Goal: Information Seeking & Learning: Find specific page/section

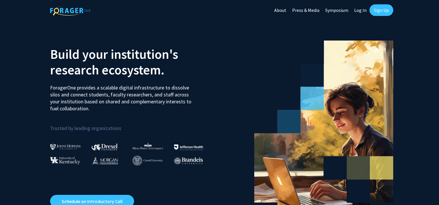
click at [365, 11] on link "Log In" at bounding box center [360, 10] width 18 height 20
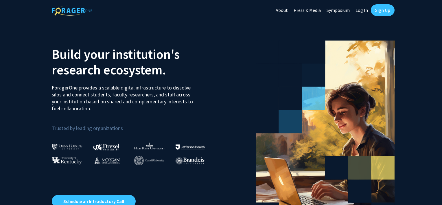
select select
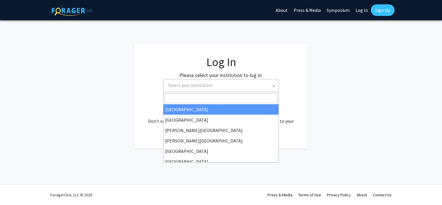
click at [229, 91] on span "Select your institution" at bounding box center [221, 85] width 116 height 13
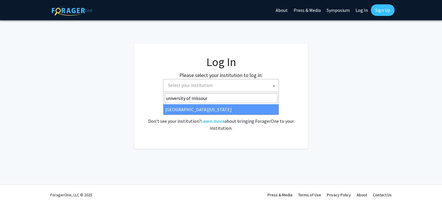
type input "[GEOGRAPHIC_DATA][US_STATE]"
select select "33"
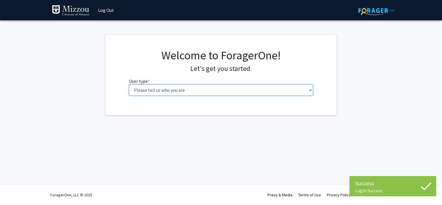
click at [218, 89] on select "Please tell us who you are Undergraduate Student Master's Student Doctoral Cand…" at bounding box center [221, 90] width 184 height 11
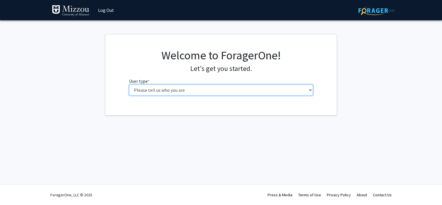
select select "1: undergrad"
click at [129, 85] on select "Please tell us who you are Undergraduate Student Master's Student Doctoral Cand…" at bounding box center [221, 90] width 184 height 11
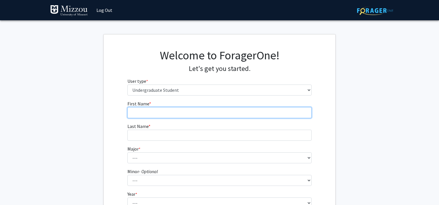
click at [223, 112] on input "First Name * required" at bounding box center [219, 112] width 184 height 11
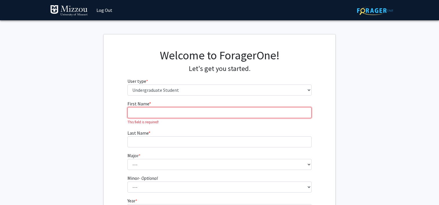
click at [209, 117] on input "First Name * required" at bounding box center [219, 112] width 184 height 11
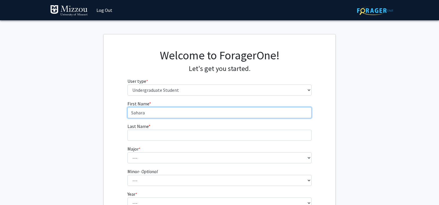
type input "Sahara"
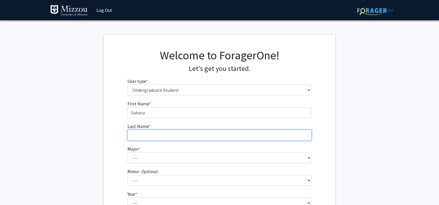
click at [200, 136] on input "Last Name * required" at bounding box center [219, 135] width 184 height 11
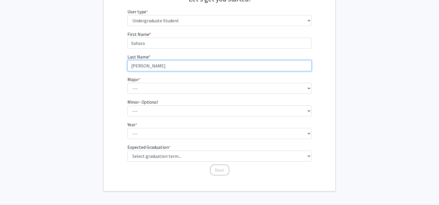
scroll to position [80, 0]
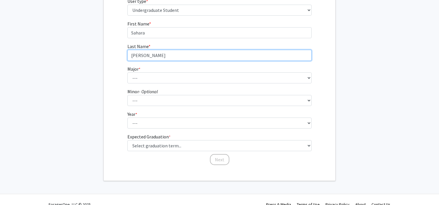
type input "Kaiser"
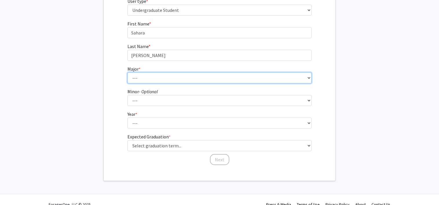
click at [179, 80] on select "--- Agribusiness Management Agricultural Education Agricultural Education: Comm…" at bounding box center [219, 77] width 184 height 11
select select "17: 2505"
click at [127, 72] on select "--- Agribusiness Management Agricultural Education Agricultural Education: Comm…" at bounding box center [219, 77] width 184 height 11
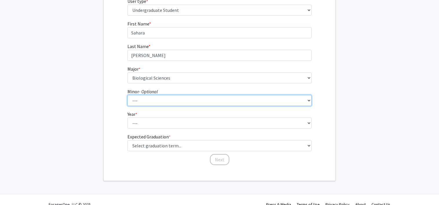
click at [170, 98] on select "--- Accountancy Aerospace Engineering Aerospace Studies Agribusiness Management…" at bounding box center [219, 100] width 184 height 11
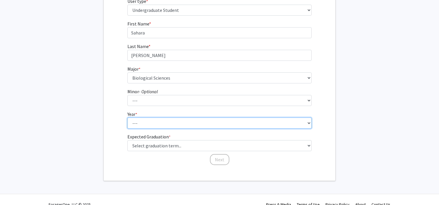
click at [169, 127] on select "--- First-year Sophomore Junior Senior Postbaccalaureate Certificate" at bounding box center [219, 123] width 184 height 11
select select "1: first-year"
click at [127, 118] on select "--- First-year Sophomore Junior Senior Postbaccalaureate Certificate" at bounding box center [219, 123] width 184 height 11
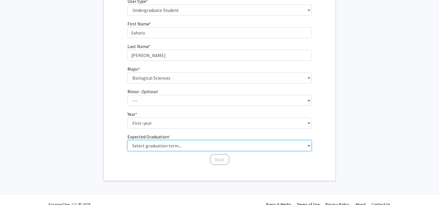
click at [164, 142] on select "Select graduation term... Spring 2025 Summer 2025 Fall 2025 Winter 2025 Spring …" at bounding box center [219, 145] width 184 height 11
select select "17: spring_2029"
click at [127, 140] on select "Select graduation term... Spring 2025 Summer 2025 Fall 2025 Winter 2025 Spring …" at bounding box center [219, 145] width 184 height 11
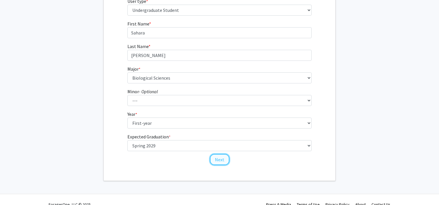
click at [218, 161] on button "Next" at bounding box center [219, 159] width 19 height 11
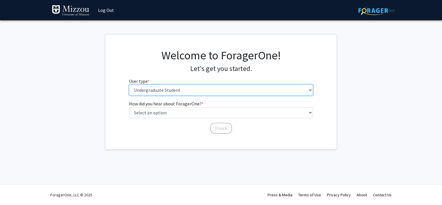
click at [207, 94] on select "Please tell us who you are Undergraduate Student Master's Student Doctoral Cand…" at bounding box center [221, 90] width 184 height 11
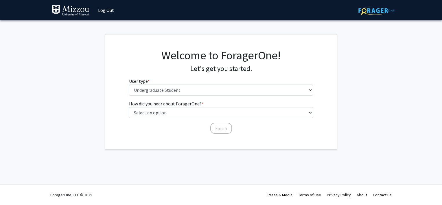
click at [188, 189] on div "ForagerOne, LLC © 2025 Press & Media Terms of Use Privacy Policy About Contact …" at bounding box center [220, 195] width 347 height 20
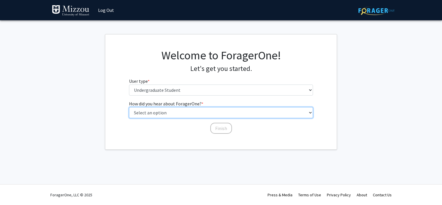
click at [201, 111] on select "Select an option Peer/student recommendation Faculty/staff recommendation Unive…" at bounding box center [221, 112] width 184 height 11
select select "3: university_website"
click at [129, 107] on select "Select an option Peer/student recommendation Faculty/staff recommendation Unive…" at bounding box center [221, 112] width 184 height 11
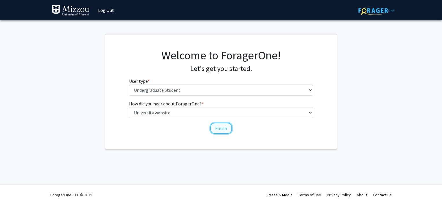
click at [222, 127] on button "Finish" at bounding box center [221, 128] width 22 height 11
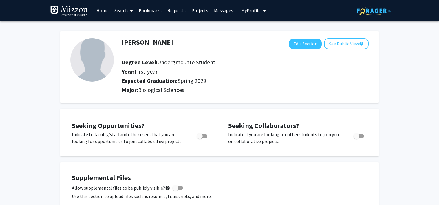
click at [103, 12] on link "Home" at bounding box center [102, 10] width 18 height 20
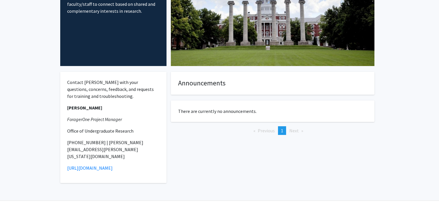
scroll to position [83, 0]
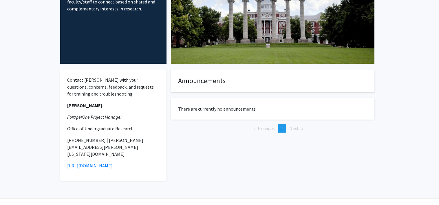
click at [183, 78] on h4 "Announcements" at bounding box center [272, 81] width 189 height 8
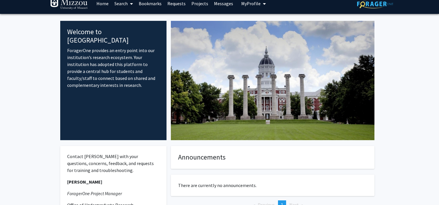
scroll to position [8, 0]
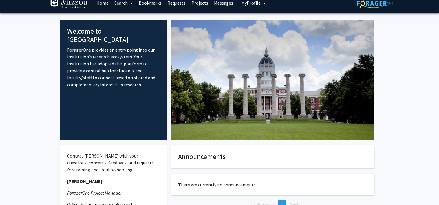
click at [195, 4] on link "Projects" at bounding box center [199, 3] width 23 height 20
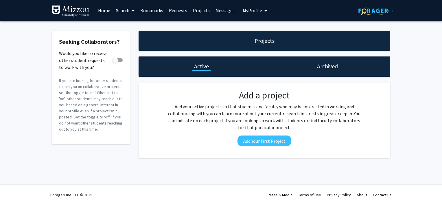
click at [294, 69] on div "Archived" at bounding box center [328, 66] width 126 height 20
click at [246, 8] on span "My Profile" at bounding box center [252, 11] width 19 height 6
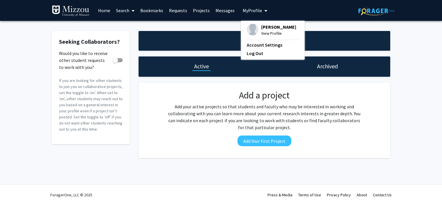
click at [103, 9] on link "Home" at bounding box center [104, 10] width 18 height 20
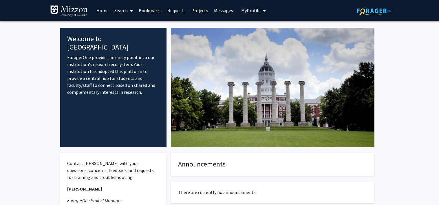
click at [127, 8] on link "Search" at bounding box center [123, 10] width 24 height 20
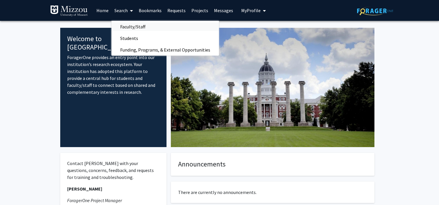
click at [140, 27] on span "Faculty/Staff" at bounding box center [132, 27] width 43 height 12
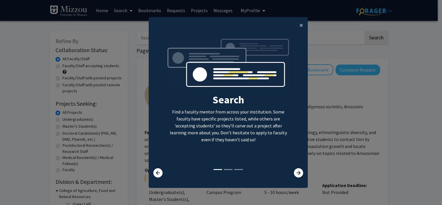
click at [290, 173] on div at bounding box center [294, 172] width 26 height 9
click at [296, 169] on icon at bounding box center [298, 172] width 9 height 9
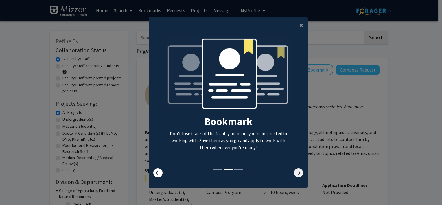
click at [296, 169] on icon at bounding box center [298, 172] width 9 height 9
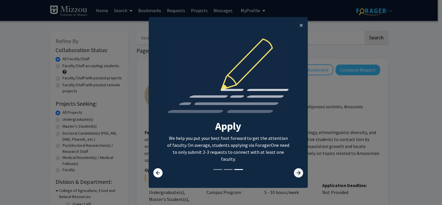
click at [296, 169] on icon at bounding box center [298, 172] width 9 height 9
click at [155, 178] on div "Search Find a faculty mentor from across your institution. Some faculty have sp…" at bounding box center [228, 107] width 159 height 149
click at [154, 176] on icon at bounding box center [157, 172] width 9 height 9
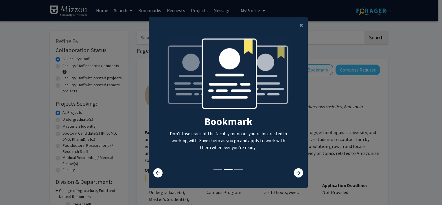
click at [149, 171] on div at bounding box center [162, 172] width 26 height 9
click at [301, 24] on span "×" at bounding box center [302, 25] width 4 height 9
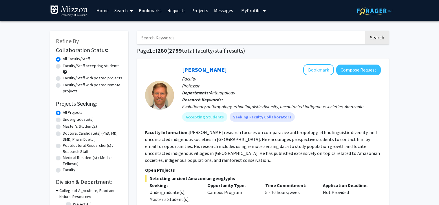
click at [185, 41] on input "Search Keywords" at bounding box center [250, 37] width 227 height 13
click at [89, 118] on label "Undergraduate(s)" at bounding box center [78, 119] width 31 height 6
click at [67, 118] on input "Undergraduate(s)" at bounding box center [65, 118] width 4 height 4
radio input "true"
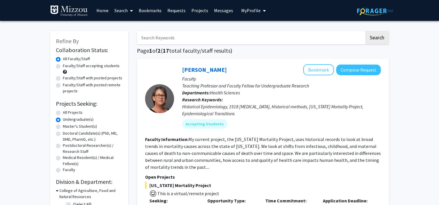
click at [232, 43] on input "Search Keywords" at bounding box center [250, 37] width 227 height 13
type input "Psycology"
click at [365, 31] on button "Search" at bounding box center [377, 37] width 24 height 13
radio input "true"
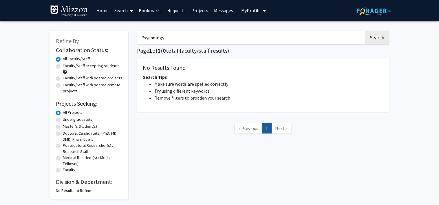
type input "Psychology"
click at [365, 31] on button "Search" at bounding box center [377, 37] width 24 height 13
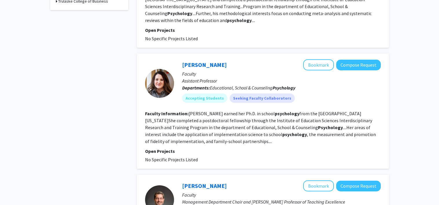
scroll to position [254, 0]
click at [208, 59] on div "Shannon Holmes Bookmark Compose Request" at bounding box center [281, 64] width 199 height 11
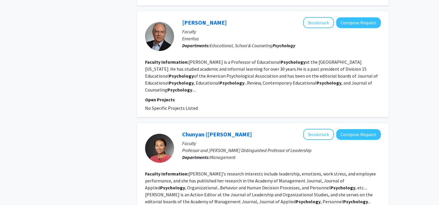
scroll to position [1059, 0]
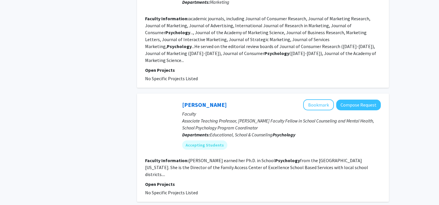
scroll to position [672, 0]
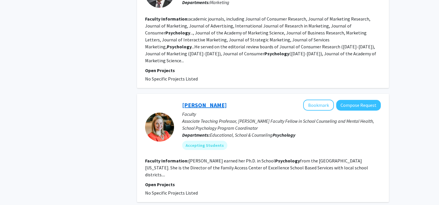
click at [196, 101] on link "Sarah Owens" at bounding box center [204, 104] width 45 height 7
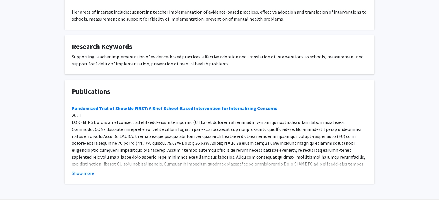
scroll to position [143, 0]
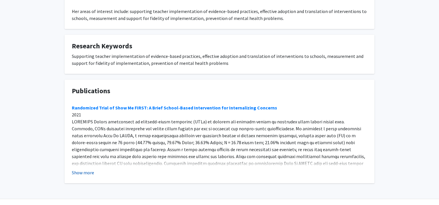
click at [75, 170] on button "Show more" at bounding box center [83, 172] width 22 height 7
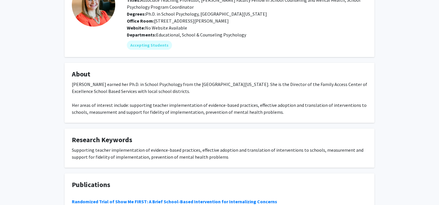
scroll to position [0, 0]
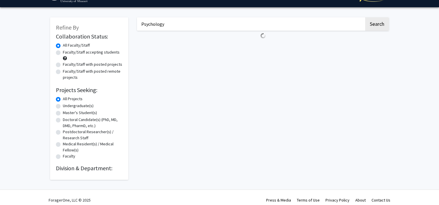
scroll to position [14, 0]
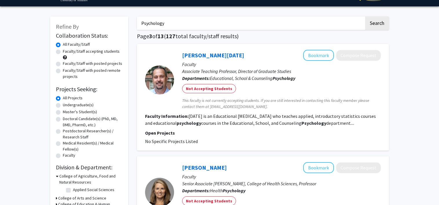
click at [80, 105] on label "Undergraduate(s)" at bounding box center [78, 105] width 31 height 6
click at [67, 105] on input "Undergraduate(s)" at bounding box center [65, 104] width 4 height 4
radio input "true"
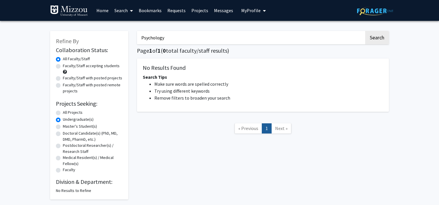
click at [199, 39] on input "Psychology" at bounding box center [250, 37] width 227 height 13
click at [365, 31] on button "Search" at bounding box center [377, 37] width 24 height 13
radio input "true"
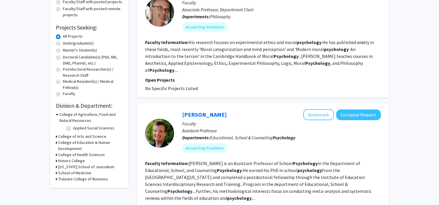
scroll to position [60, 0]
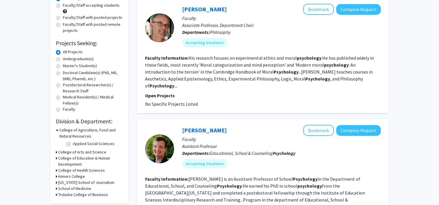
click at [80, 169] on h3 "College of Health Sciences" at bounding box center [81, 170] width 47 height 6
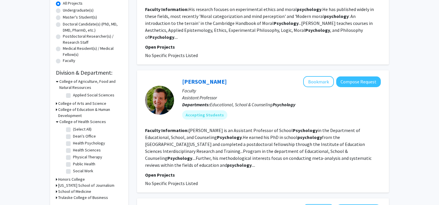
scroll to position [106, 0]
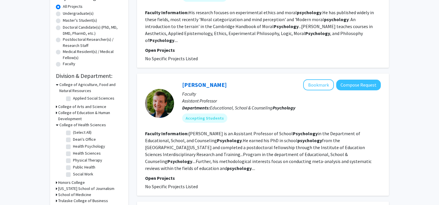
click at [96, 148] on label "Health Psychology" at bounding box center [89, 146] width 32 height 6
click at [77, 147] on input "Health Psychology" at bounding box center [75, 145] width 4 height 4
checkbox input "true"
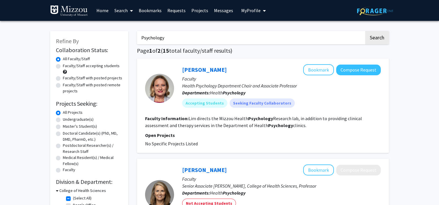
click at [179, 70] on div "Crystal Lim Bookmark Compose Request Faculty Health Psychology Department Chair…" at bounding box center [277, 88] width 207 height 48
click at [192, 66] on link "Crystal Lim" at bounding box center [204, 69] width 45 height 7
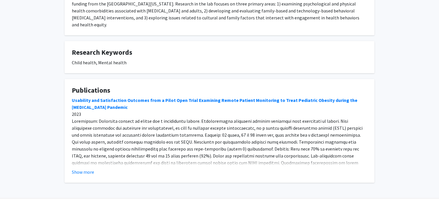
scroll to position [171, 0]
click at [80, 169] on button "Show more" at bounding box center [83, 172] width 22 height 7
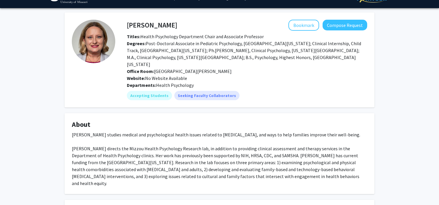
scroll to position [0, 0]
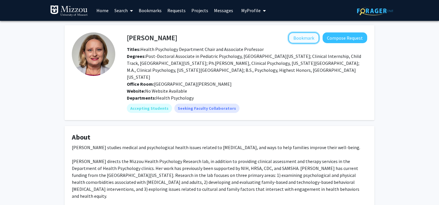
drag, startPoint x: 301, startPoint y: 43, endPoint x: 296, endPoint y: 33, distance: 11.1
click at [296, 33] on button "Bookmark" at bounding box center [303, 37] width 31 height 11
click at [296, 34] on button "Bookmark" at bounding box center [303, 37] width 31 height 11
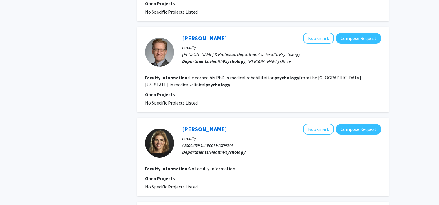
scroll to position [279, 0]
click at [225, 34] on link "Kristofer Hagglund" at bounding box center [204, 37] width 45 height 7
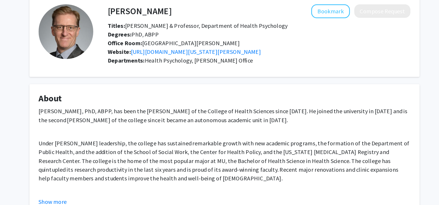
scroll to position [21, 0]
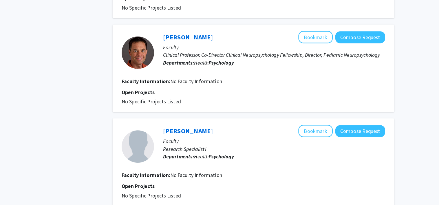
scroll to position [459, 0]
click at [210, 30] on link "Michael Mohrland" at bounding box center [204, 33] width 45 height 7
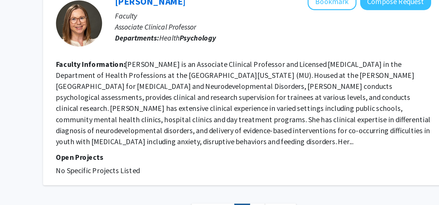
scroll to position [876, 0]
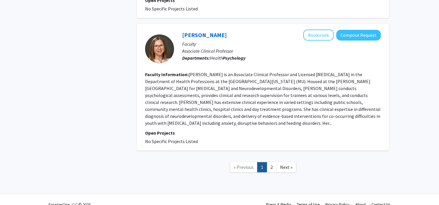
click at [199, 24] on div "Kerri Nowell Bookmark Compose Request Faculty Associate Clinical Professor Depa…" at bounding box center [263, 87] width 252 height 127
click at [198, 31] on link "Kerri Nowell" at bounding box center [204, 34] width 45 height 7
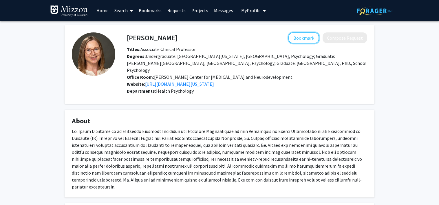
drag, startPoint x: 300, startPoint y: 39, endPoint x: 206, endPoint y: 72, distance: 99.3
click at [206, 72] on div "Kerri Nowell Bookmark Compose Request Titles: Associate Clinical Professor Degr…" at bounding box center [246, 59] width 249 height 55
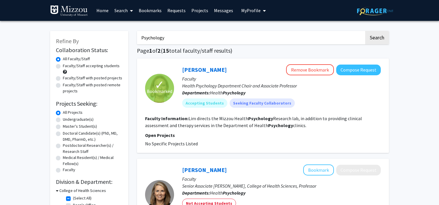
click at [94, 65] on label "Faculty/Staff accepting students" at bounding box center [91, 66] width 57 height 6
click at [67, 65] on input "Faculty/Staff accepting students" at bounding box center [65, 65] width 4 height 4
radio input "true"
